Goal: Transaction & Acquisition: Purchase product/service

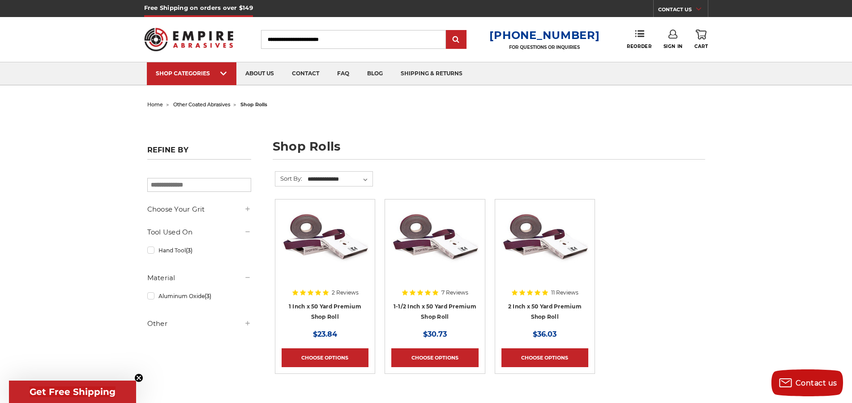
click at [517, 269] on img at bounding box center [545, 242] width 87 height 72
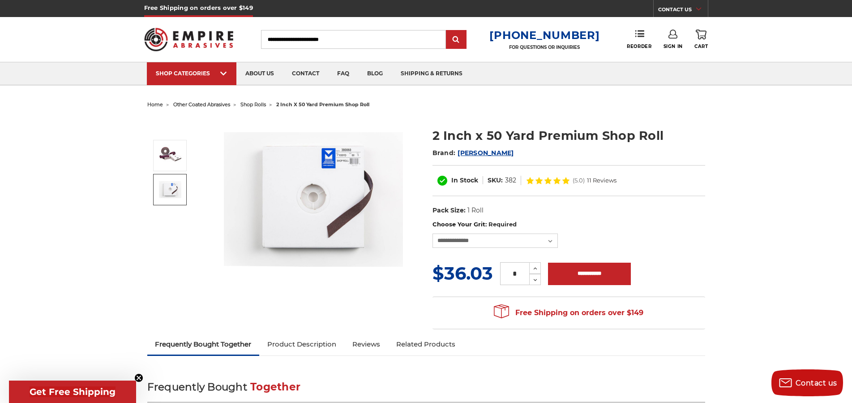
click at [174, 185] on img at bounding box center [170, 189] width 22 height 17
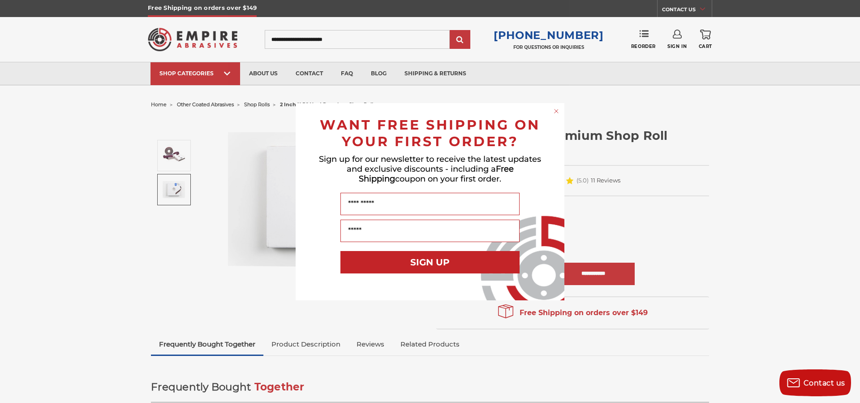
click at [683, 292] on div "Close dialog WANT FREE SHIPPING ON YOUR FIRST ORDER? Sign up for our newsletter…" at bounding box center [430, 201] width 860 height 403
click at [698, 281] on div "Close dialog WANT FREE SHIPPING ON YOUR FIRST ORDER? Sign up for our newsletter…" at bounding box center [430, 201] width 860 height 403
